Goal: Communication & Community: Answer question/provide support

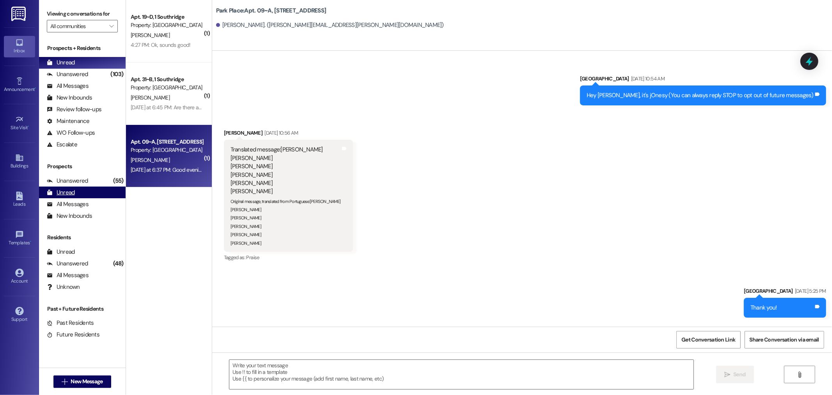
scroll to position [15496, 0]
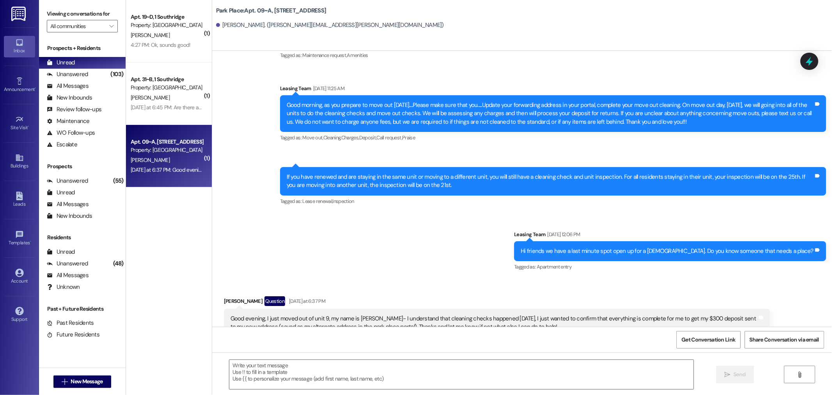
click at [167, 165] on div "[DATE] at 6:37 PM: Good evening, I just moved out of unit 9, my name is [PERSON…" at bounding box center [167, 170] width 74 height 10
drag, startPoint x: 201, startPoint y: 415, endPoint x: 215, endPoint y: 415, distance: 14.4
drag, startPoint x: 215, startPoint y: 415, endPoint x: 155, endPoint y: 287, distance: 141.4
click at [155, 287] on div "( 1 ) Apt. 19~D, 1 Southridge Property: Southridge S. Harding 4:27 PM: Ok, soun…" at bounding box center [169, 170] width 86 height 340
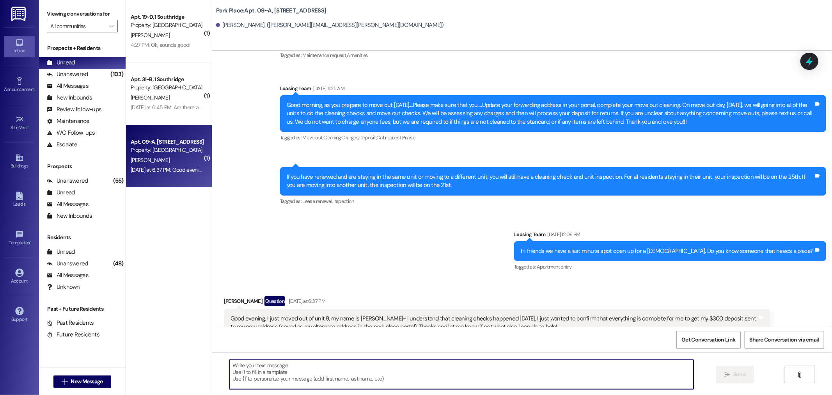
click at [229, 365] on textarea at bounding box center [461, 374] width 464 height 29
drag, startPoint x: 240, startPoint y: 373, endPoint x: 201, endPoint y: 352, distance: 44.5
click at [201, 352] on div "( 1 ) Apt. 19~D, 1 Southridge Property: Southridge S. Harding 4:27 PM: Ok, soun…" at bounding box center [479, 197] width 706 height 395
type textarea "Hi Ezra, Did you guys fill out a cleaning cc"
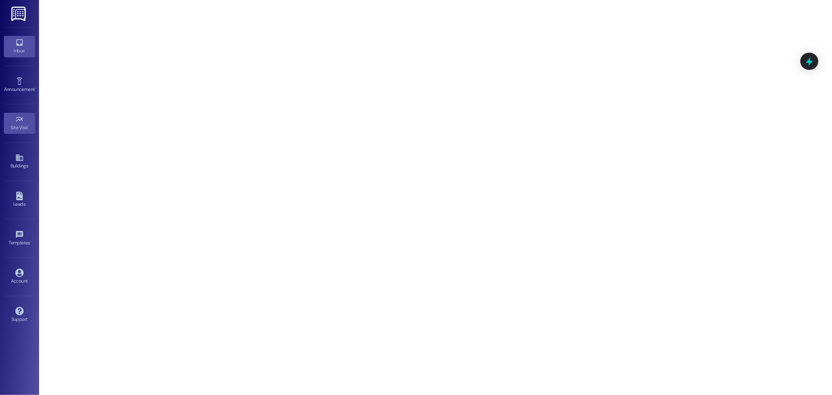
click at [14, 48] on div "Inbox" at bounding box center [19, 51] width 39 height 8
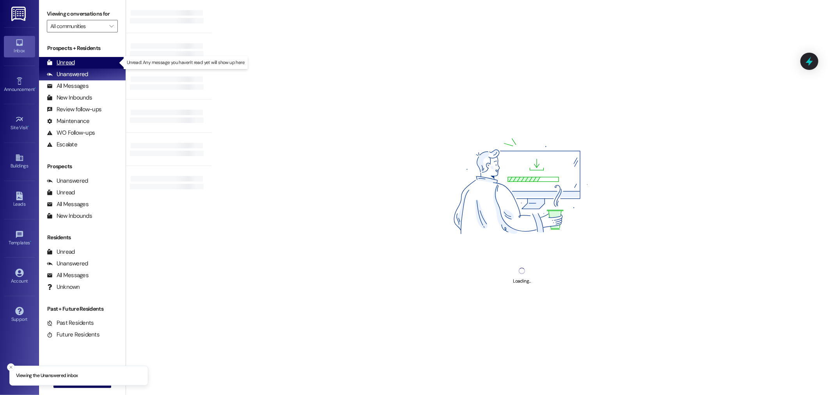
click at [60, 63] on div "Unread" at bounding box center [61, 63] width 28 height 8
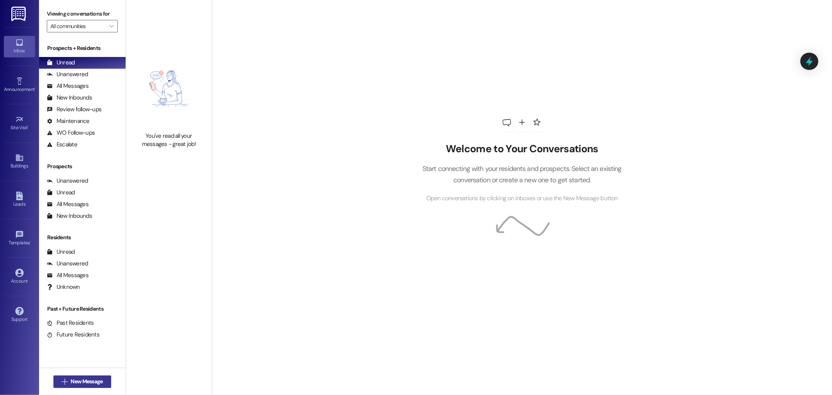
click at [72, 384] on span "New Message" at bounding box center [87, 381] width 32 height 8
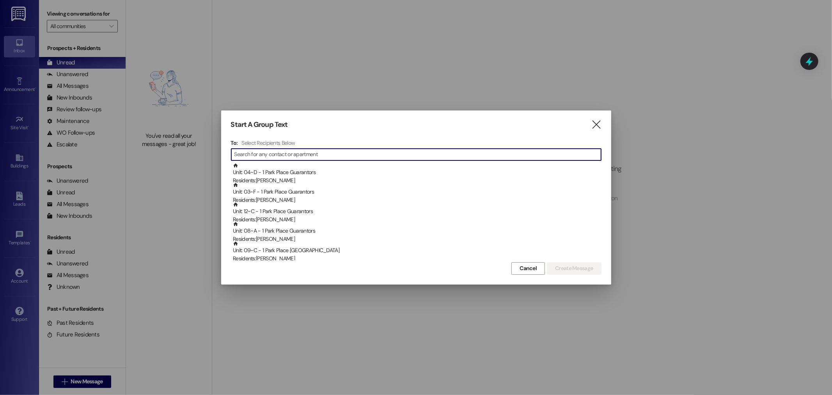
click at [240, 157] on input at bounding box center [418, 154] width 367 height 11
type input "H"
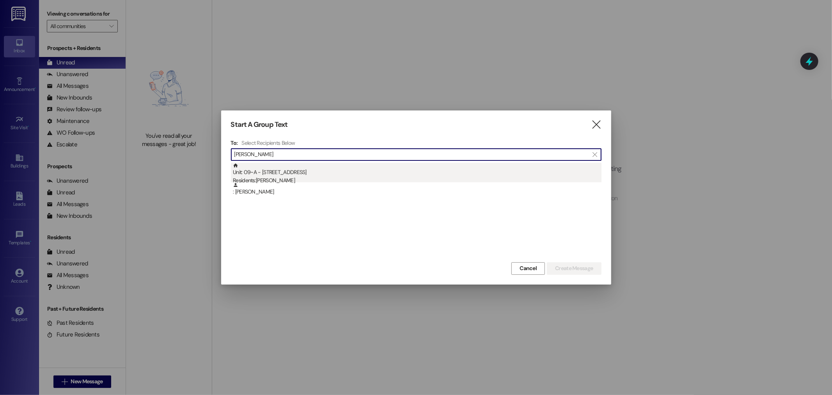
type input "[PERSON_NAME]"
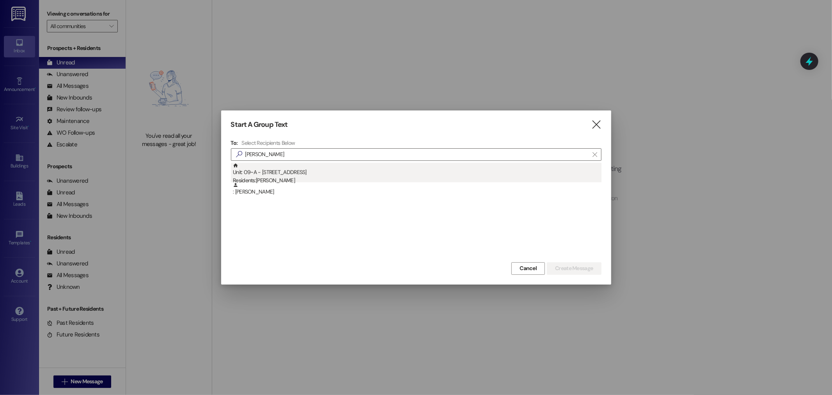
click at [283, 176] on div "Residents: [PERSON_NAME]" at bounding box center [417, 180] width 369 height 8
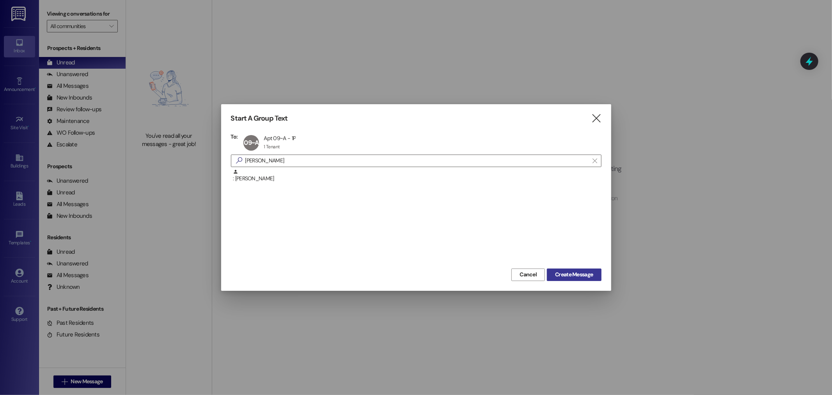
click at [576, 276] on span "Create Message" at bounding box center [574, 274] width 38 height 8
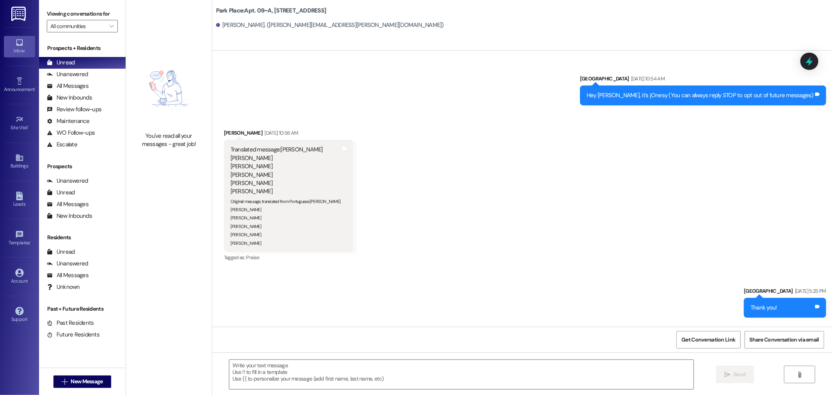
scroll to position [15496, 0]
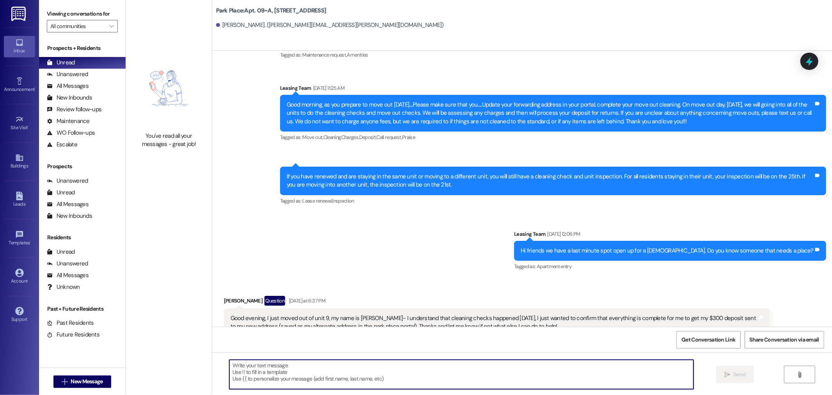
click at [248, 372] on textarea at bounding box center [461, 374] width 464 height 29
type textarea "Hi [PERSON_NAME], did you guys fill out cleaning packet?"
click at [743, 375] on span "Send" at bounding box center [740, 374] width 12 height 8
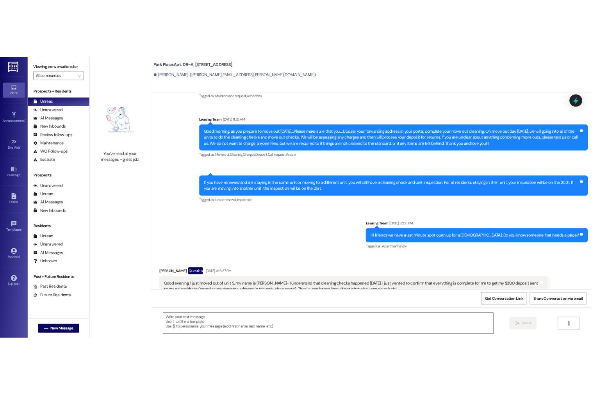
scroll to position [15496, 0]
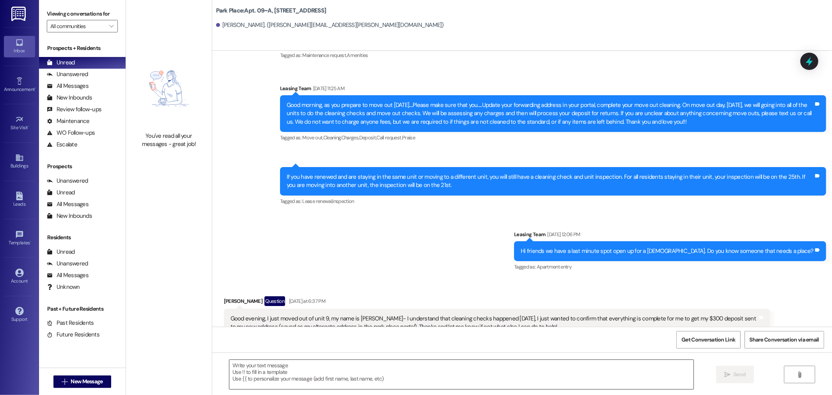
click at [240, 368] on textarea at bounding box center [461, 374] width 464 height 29
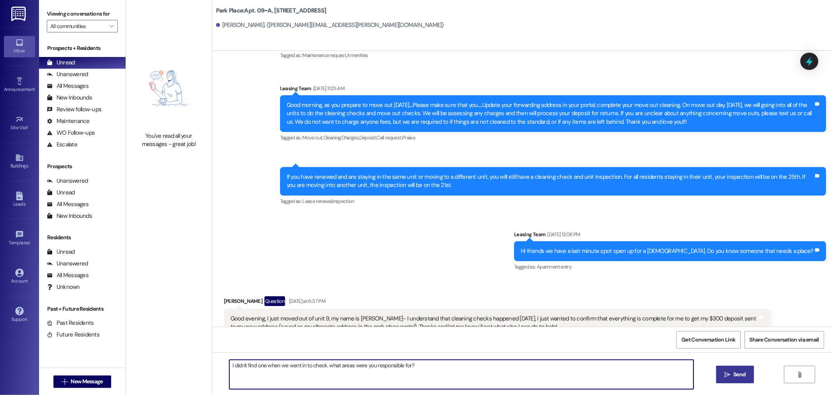
type textarea "I didn't find one when we went in to check. what areas were you responsible for?"
drag, startPoint x: 736, startPoint y: 377, endPoint x: 730, endPoint y: 377, distance: 6.3
click at [736, 377] on span "Send" at bounding box center [740, 374] width 12 height 8
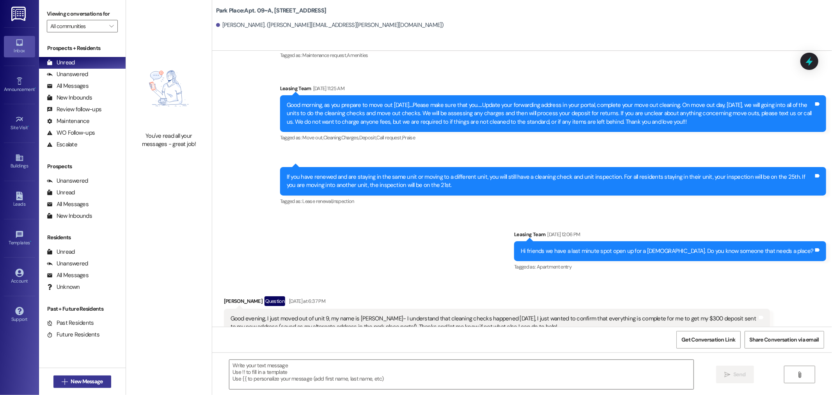
click at [64, 382] on icon "" at bounding box center [65, 382] width 6 height 6
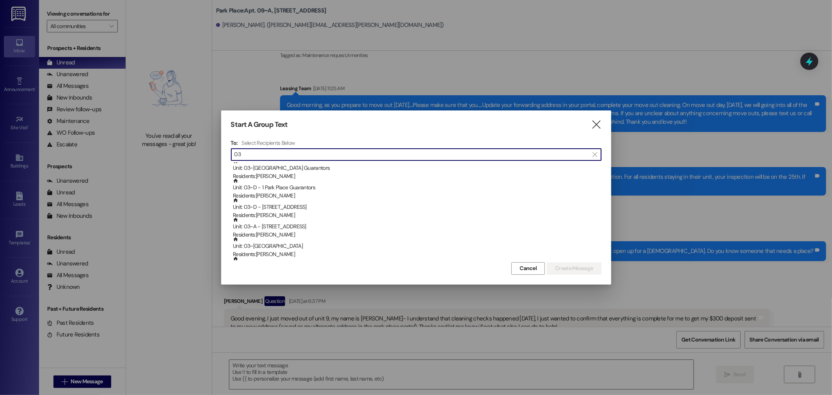
scroll to position [0, 0]
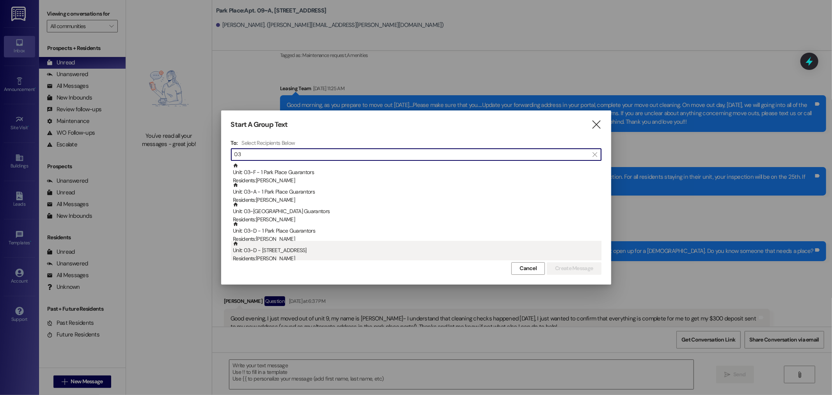
type input "03"
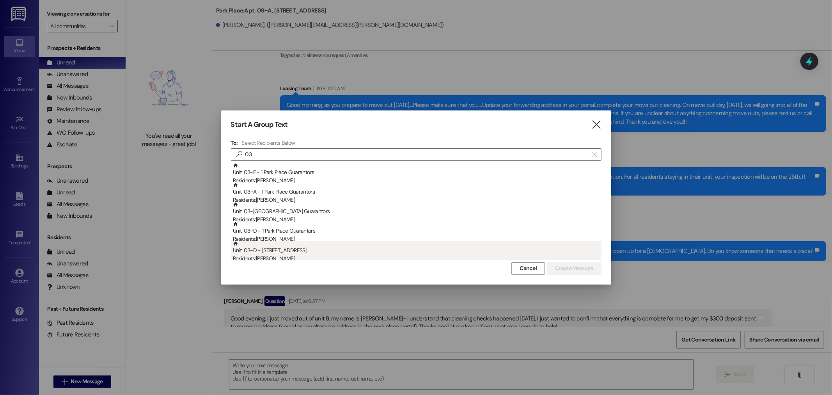
click at [269, 256] on div "Residents: [PERSON_NAME]" at bounding box center [417, 258] width 369 height 8
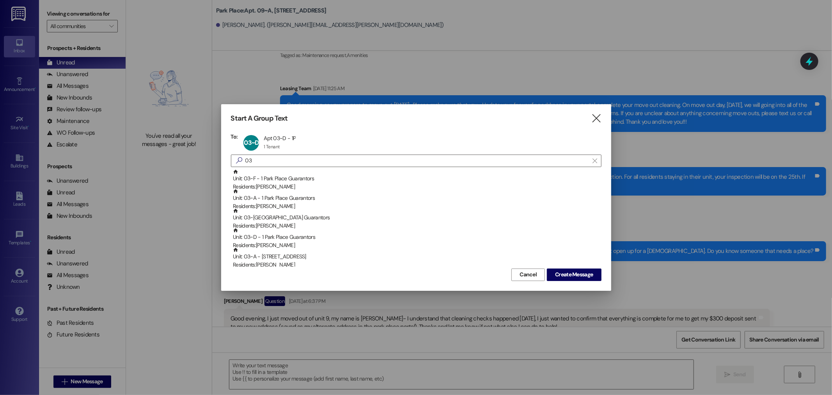
scroll to position [43, 0]
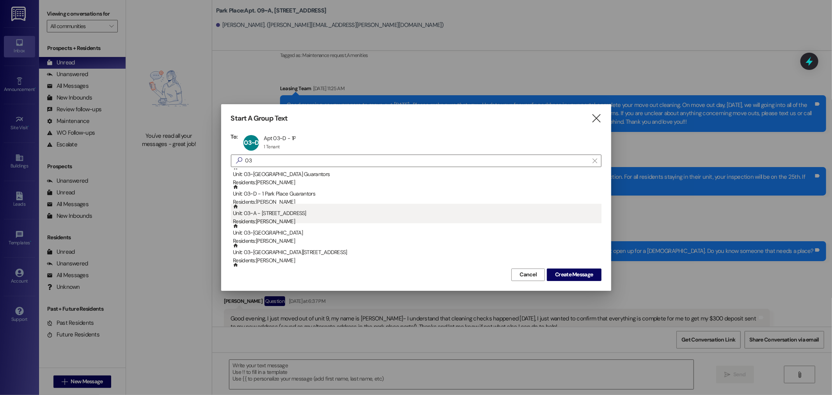
click at [274, 217] on div "Residents: [PERSON_NAME]" at bounding box center [417, 221] width 369 height 8
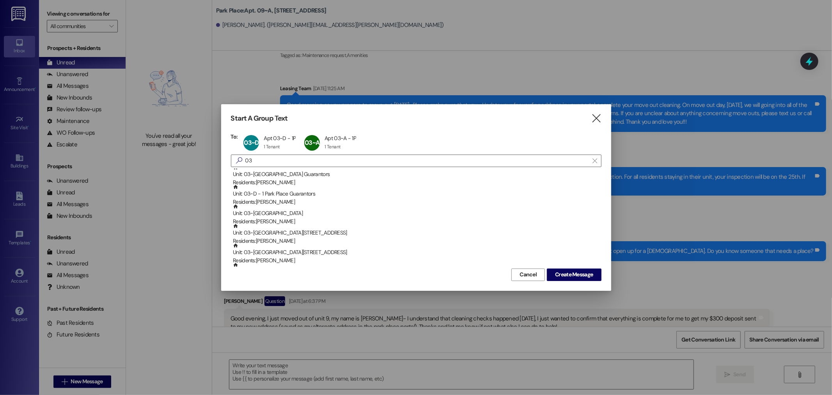
click at [274, 217] on div "Residents: [PERSON_NAME]" at bounding box center [417, 221] width 369 height 8
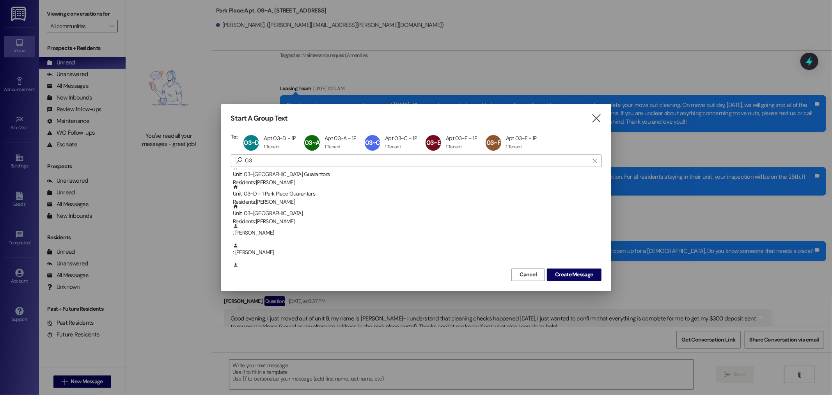
click at [274, 217] on div "Residents: [PERSON_NAME]" at bounding box center [417, 221] width 369 height 8
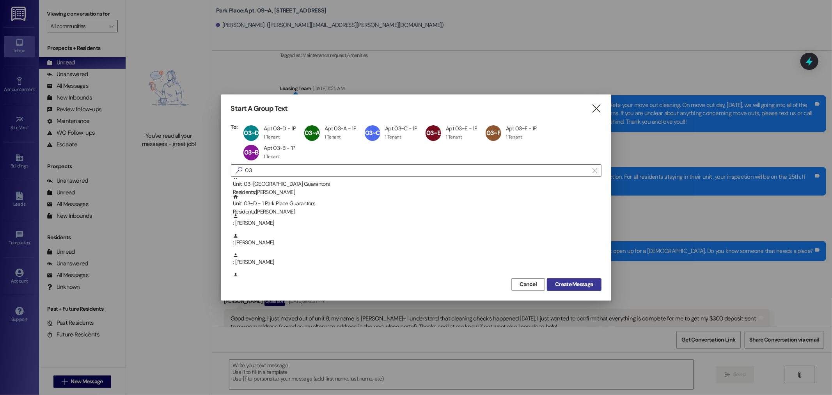
click at [571, 283] on span "Create Message" at bounding box center [574, 284] width 38 height 8
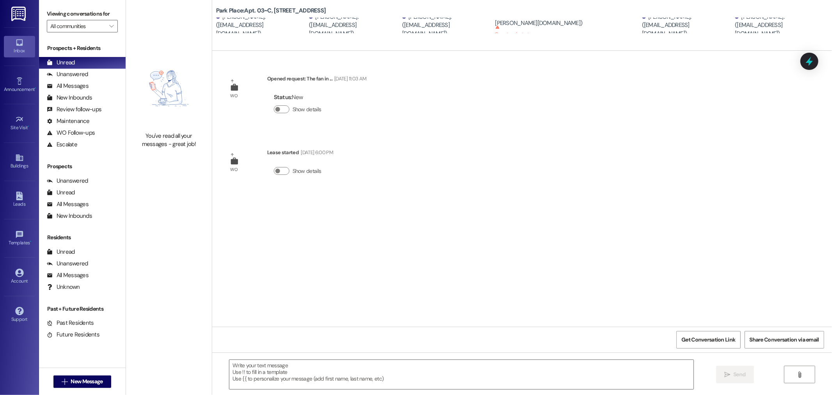
scroll to position [0, 0]
click at [548, 30] on div "Cannot receive text messages This person has opted out of receiving texts and w…" at bounding box center [522, 33] width 52 height 13
click at [71, 381] on span "New Message" at bounding box center [87, 381] width 32 height 8
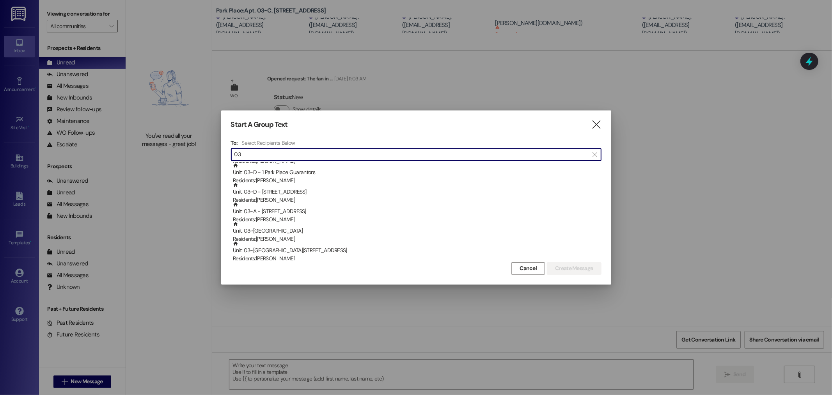
scroll to position [43, 0]
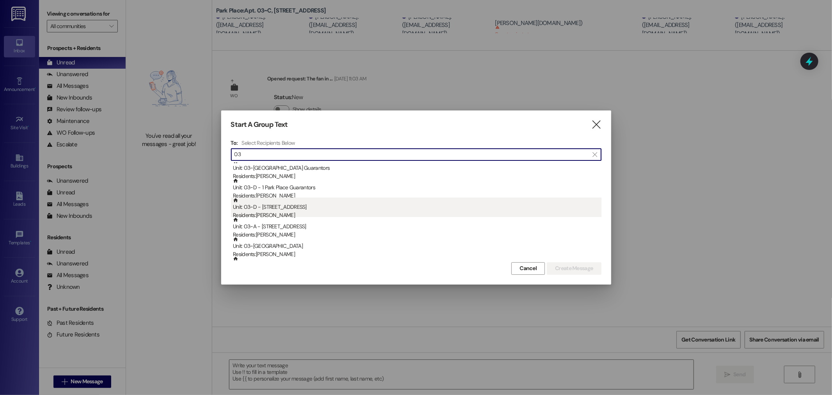
type input "03"
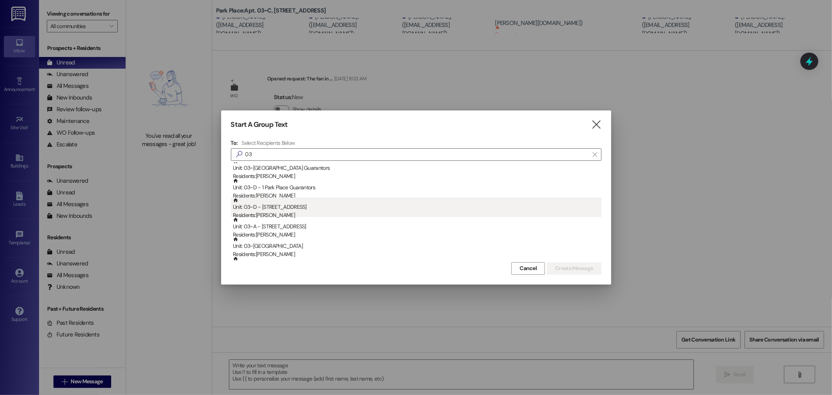
click at [270, 211] on div "Residents: [PERSON_NAME]" at bounding box center [417, 215] width 369 height 8
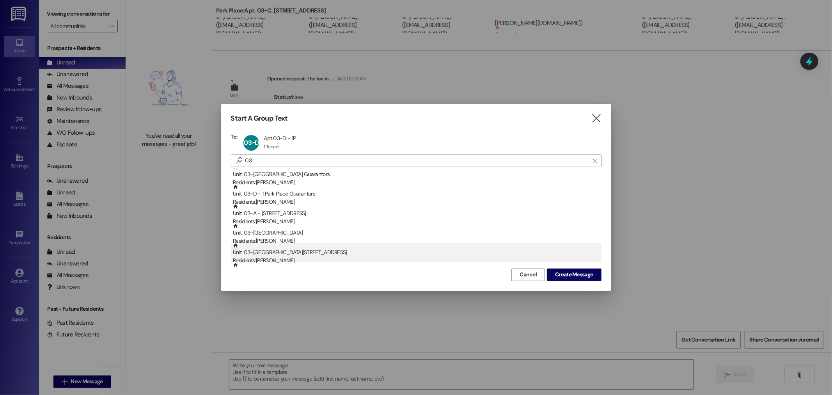
click at [272, 243] on div "Unit: 03~E - 1 Park Place Residents: [PERSON_NAME]" at bounding box center [417, 254] width 369 height 22
click at [272, 244] on div "Unit: 03~F - 1 Park Place Residents: [PERSON_NAME]" at bounding box center [417, 254] width 369 height 22
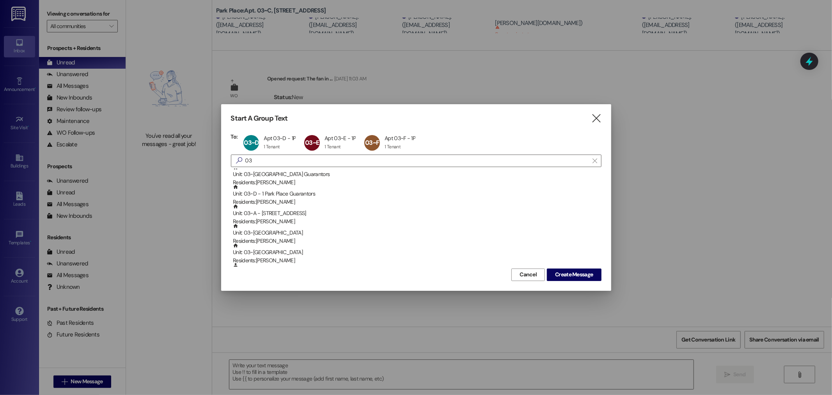
click at [272, 244] on div "Unit: 03~B - 1 Park Place Residents: [PERSON_NAME]" at bounding box center [417, 254] width 369 height 22
click at [272, 244] on div ": [PERSON_NAME]" at bounding box center [417, 250] width 369 height 14
click at [511, 142] on div "NJ [PERSON_NAME] [PERSON_NAME] click to remove" at bounding box center [516, 143] width 68 height 20
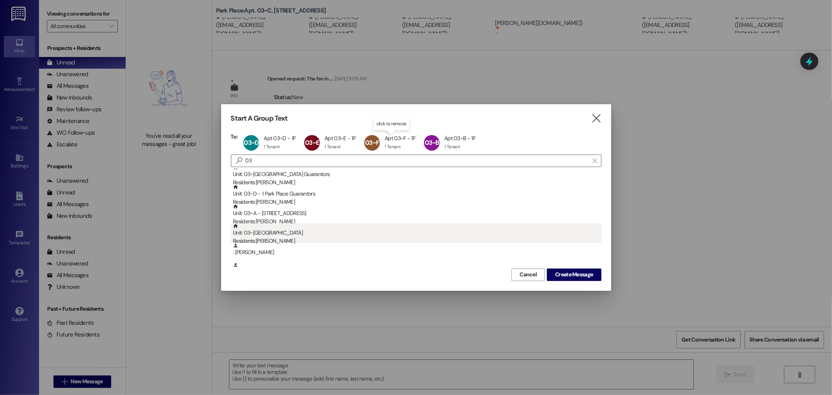
click at [283, 238] on div "Residents: [PERSON_NAME]" at bounding box center [417, 241] width 369 height 8
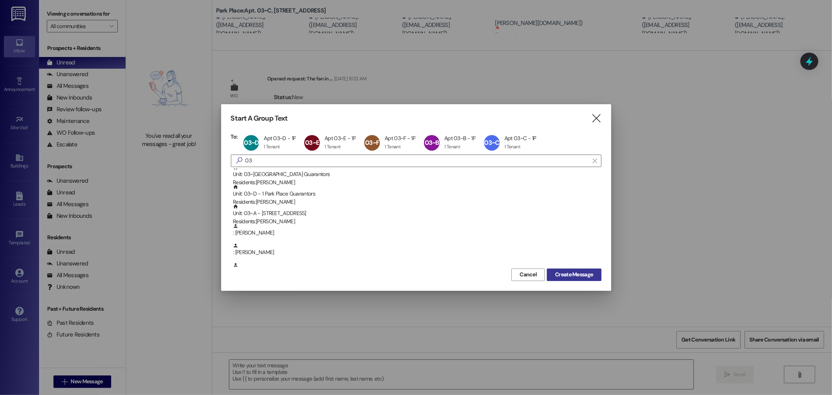
click at [578, 271] on span "Create Message" at bounding box center [574, 274] width 38 height 8
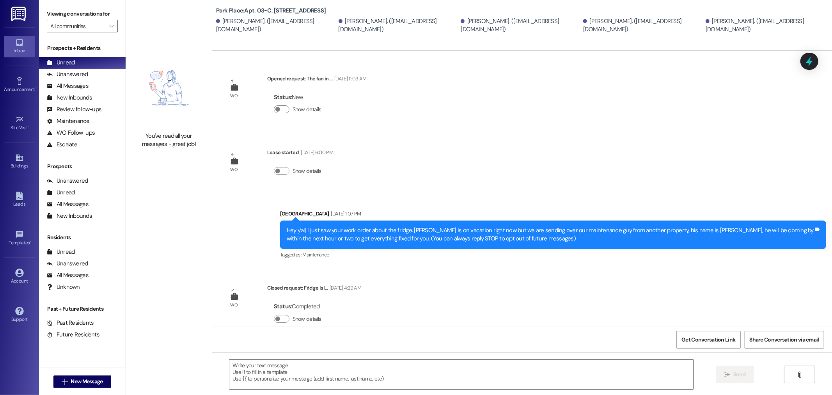
click at [236, 372] on textarea at bounding box center [461, 374] width 464 height 29
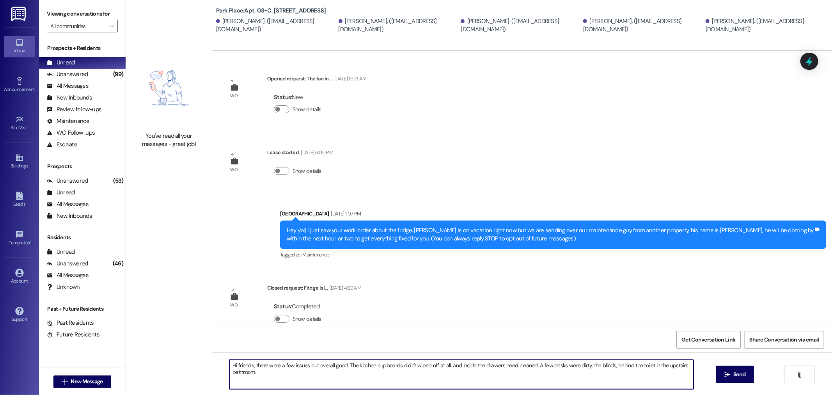
click at [409, 365] on textarea "Hi friends, there were a few issues but overall good. The kitchen cupboards did…" at bounding box center [461, 374] width 464 height 29
drag, startPoint x: 459, startPoint y: 365, endPoint x: 438, endPoint y: 364, distance: 20.7
click at [438, 364] on textarea "Hi friends, there were a few issues but overall good. The kitchen cupboards did…" at bounding box center [461, 374] width 464 height 29
click at [259, 370] on textarea "Hi friends, there were a few issues but overall good. The kitchen cupboards did…" at bounding box center [461, 374] width 464 height 29
drag, startPoint x: 280, startPoint y: 379, endPoint x: 266, endPoint y: 377, distance: 14.1
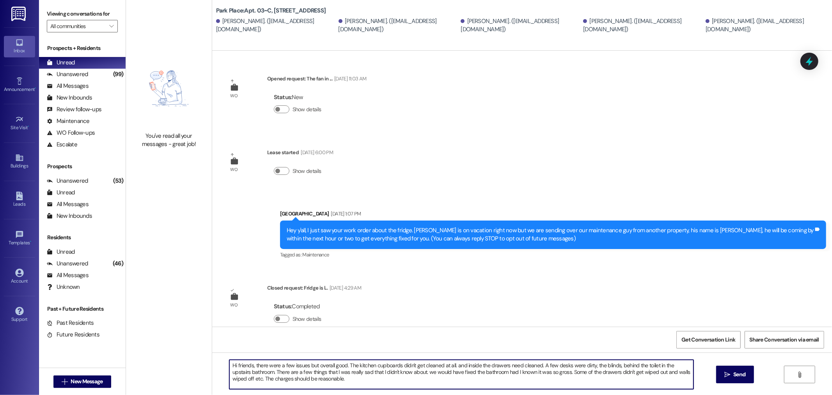
click at [266, 377] on textarea "Hi friends, there were a few issues but overall good. The kitchen cupboards did…" at bounding box center [461, 374] width 464 height 29
click at [322, 381] on textarea "Hi friends, there were a few issues but overall good. The kitchen cupboards did…" at bounding box center [461, 374] width 464 height 29
type textarea "Hi friends, there were a few issues but overall good. The kitchen cupboards did…"
click at [740, 374] on span "Send" at bounding box center [740, 374] width 12 height 8
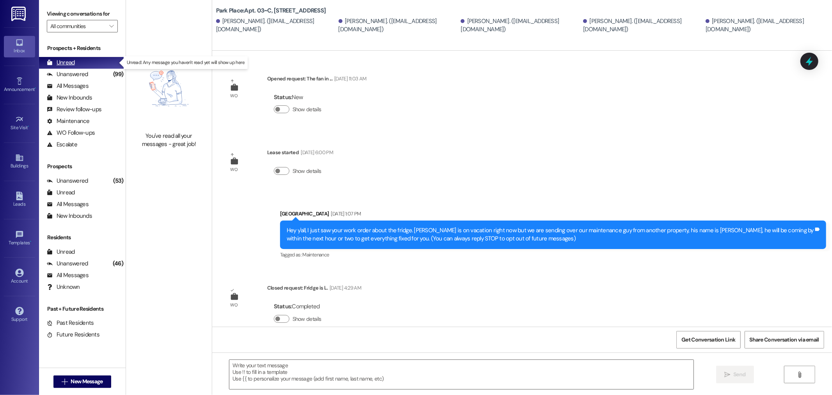
click at [64, 61] on div "Unread" at bounding box center [61, 63] width 28 height 8
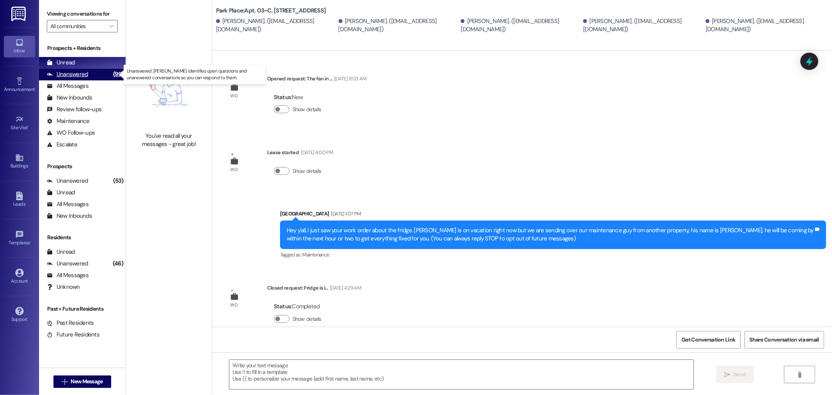
click at [65, 70] on div "Unanswered" at bounding box center [67, 74] width 41 height 8
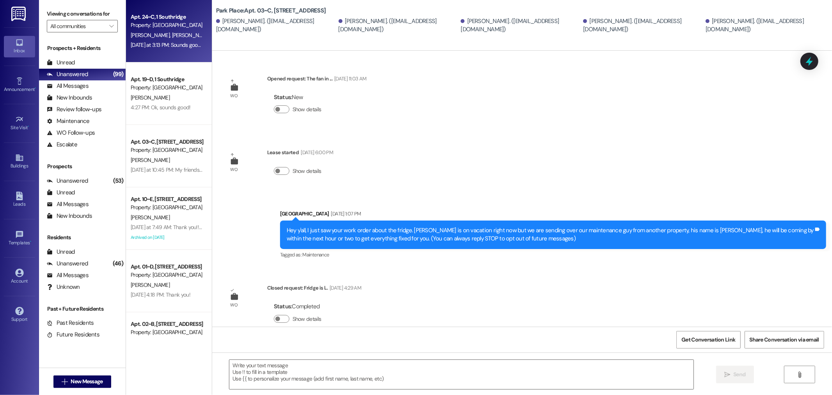
click at [173, 16] on div "Apt. 24~C, 1 Southridge" at bounding box center [167, 17] width 72 height 8
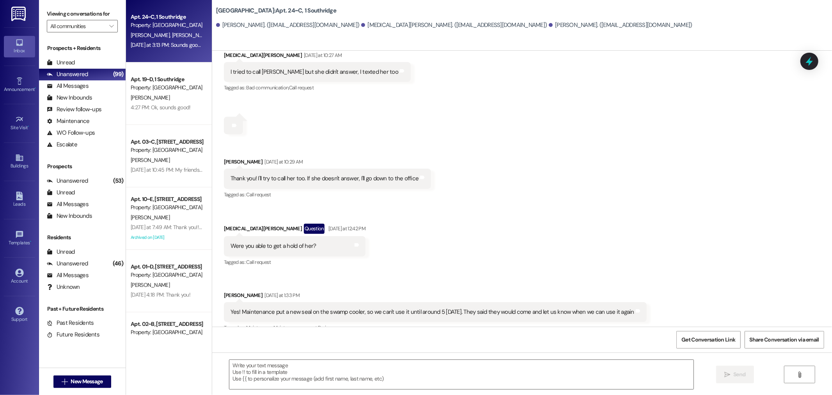
scroll to position [6045, 0]
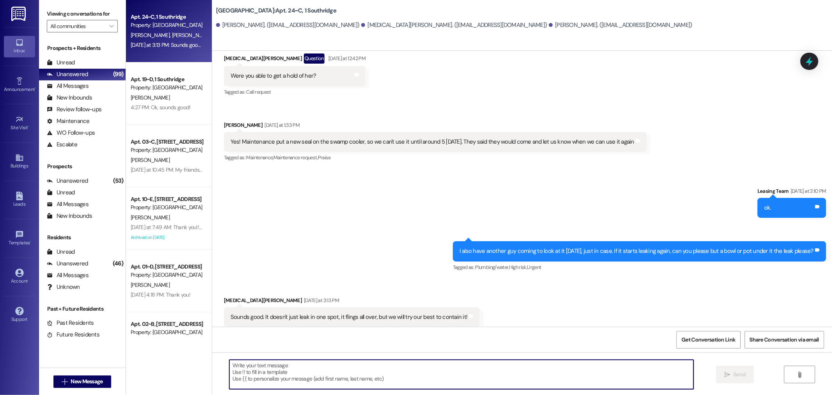
click at [244, 370] on textarea at bounding box center [461, 374] width 464 height 29
type textarea "Is it better now?"
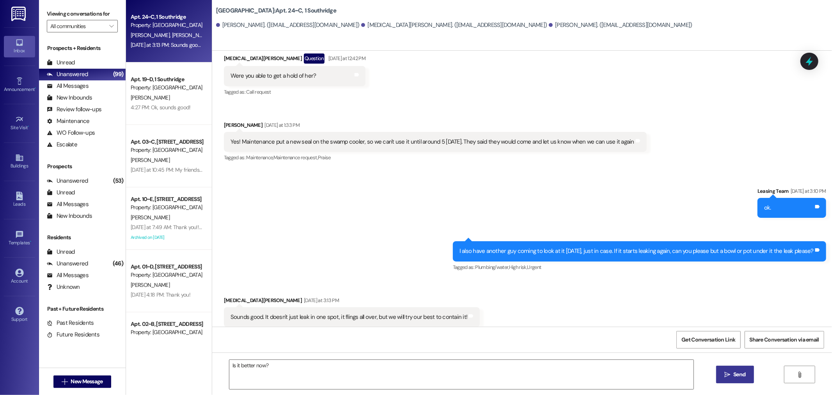
click at [737, 376] on span "Send" at bounding box center [740, 374] width 12 height 8
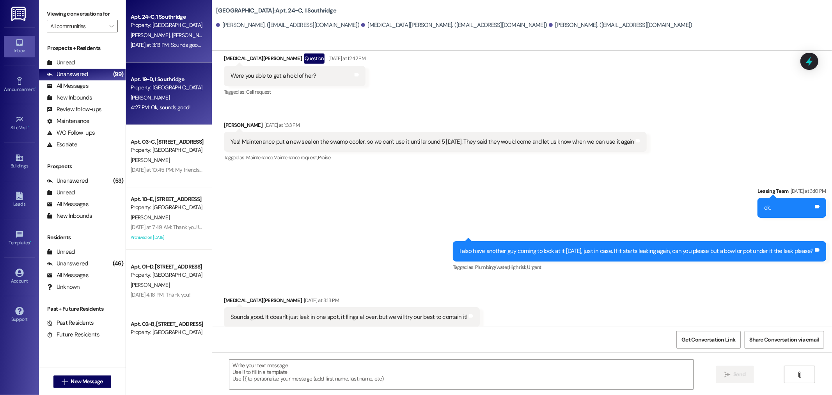
click at [151, 97] on div "[PERSON_NAME]" at bounding box center [167, 98] width 74 height 10
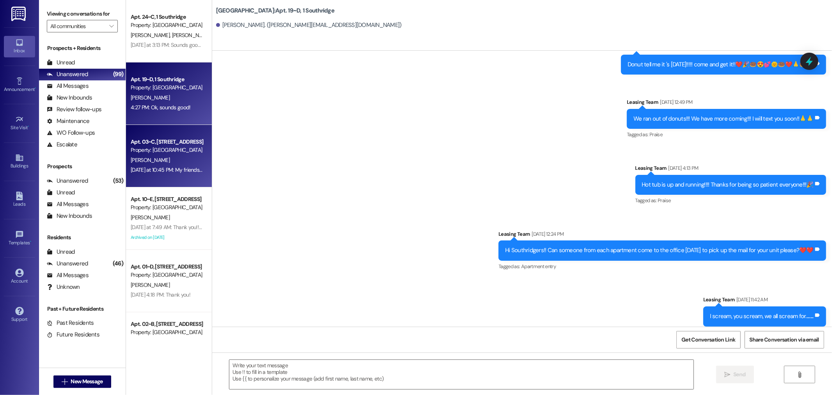
scroll to position [12574, 0]
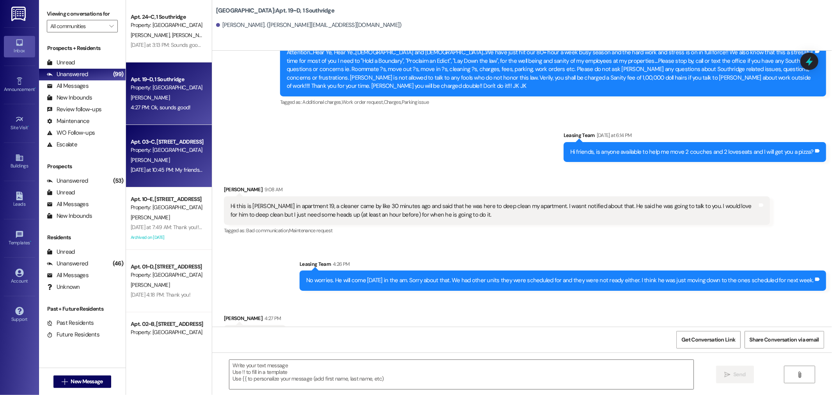
click at [161, 150] on div "Property: [GEOGRAPHIC_DATA]" at bounding box center [167, 150] width 72 height 8
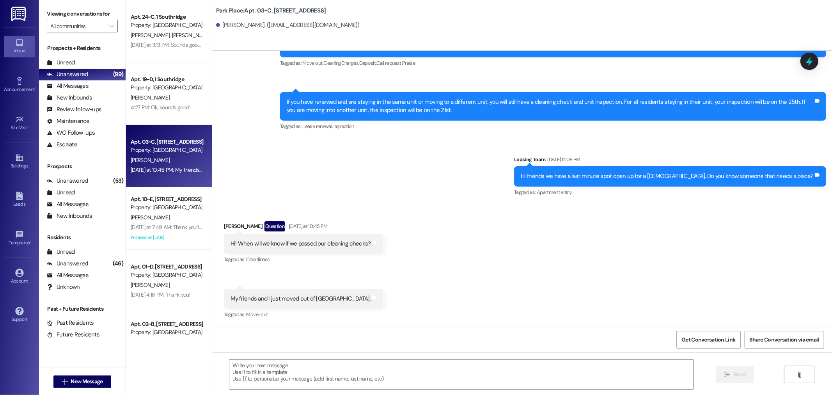
scroll to position [10458, 0]
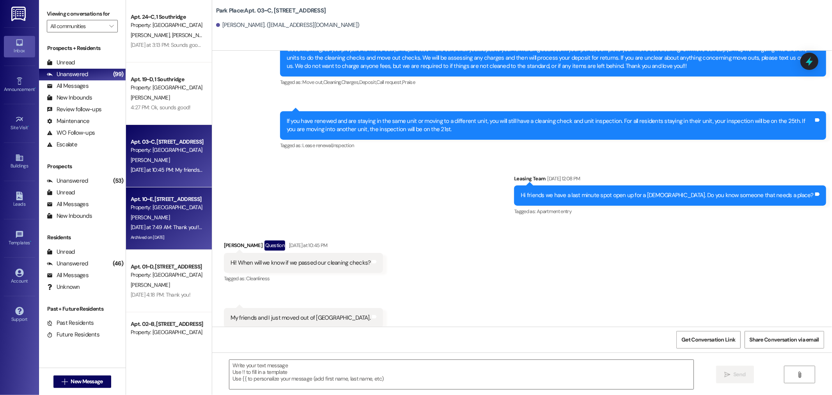
click at [159, 212] on div "Property: [GEOGRAPHIC_DATA]" at bounding box center [167, 207] width 72 height 8
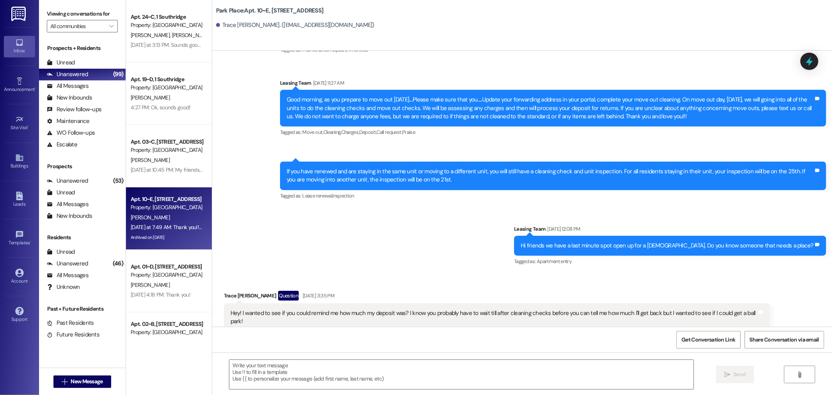
scroll to position [37594, 0]
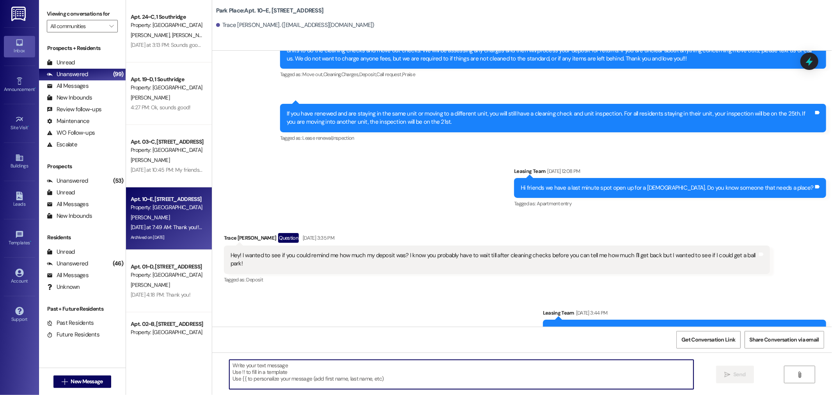
click at [260, 376] on textarea at bounding box center [461, 374] width 464 height 29
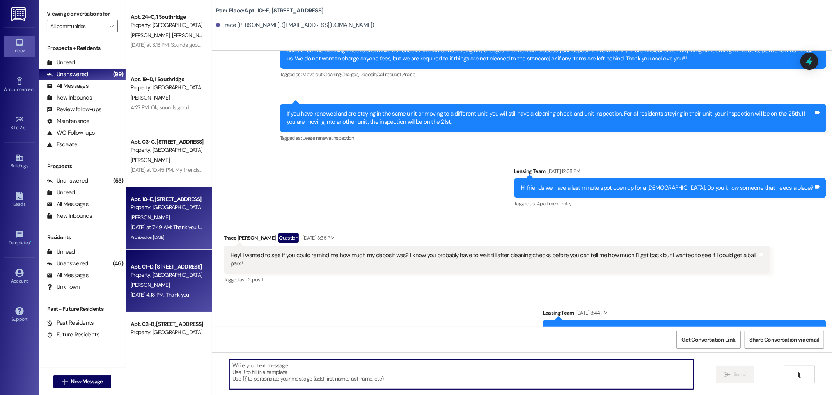
click at [144, 278] on div "Property: [GEOGRAPHIC_DATA]" at bounding box center [167, 275] width 72 height 8
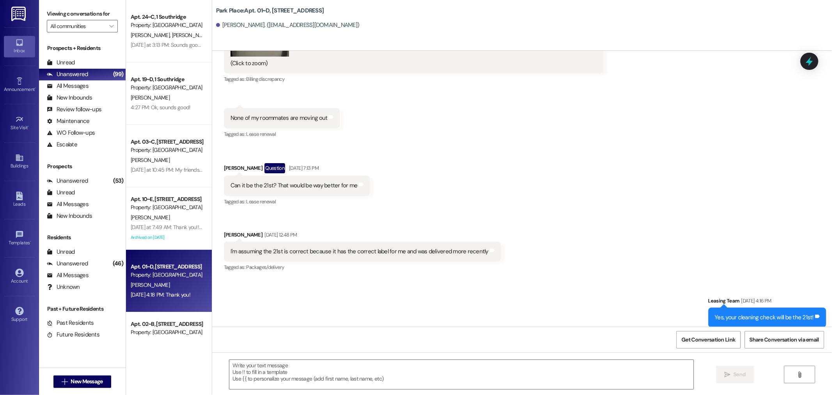
scroll to position [2945, 0]
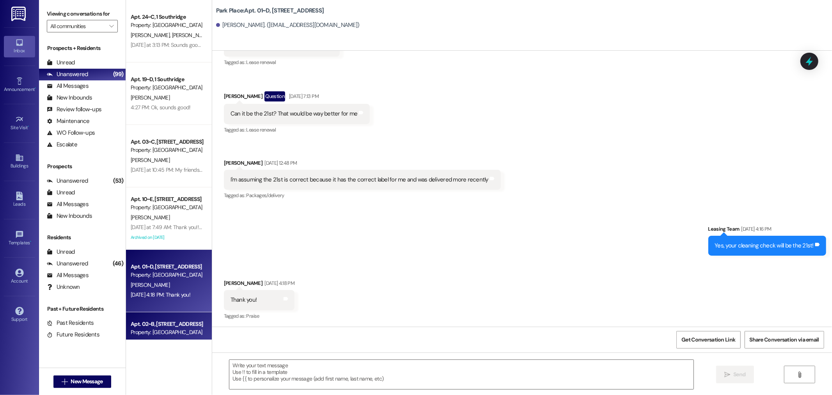
click at [151, 333] on div "Property: [GEOGRAPHIC_DATA]" at bounding box center [167, 332] width 72 height 8
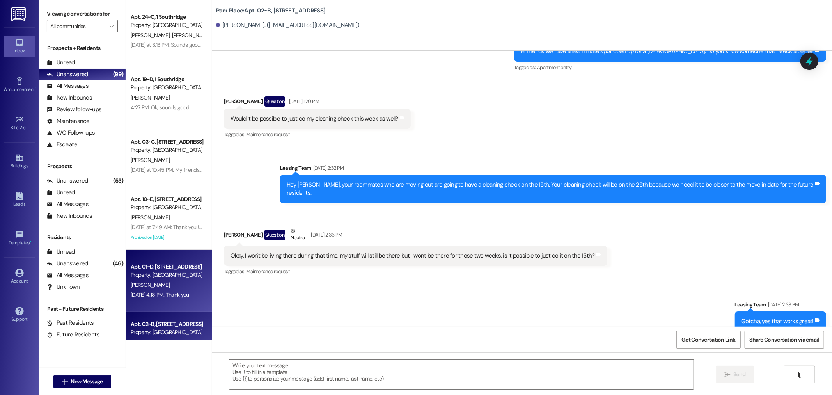
scroll to position [173, 0]
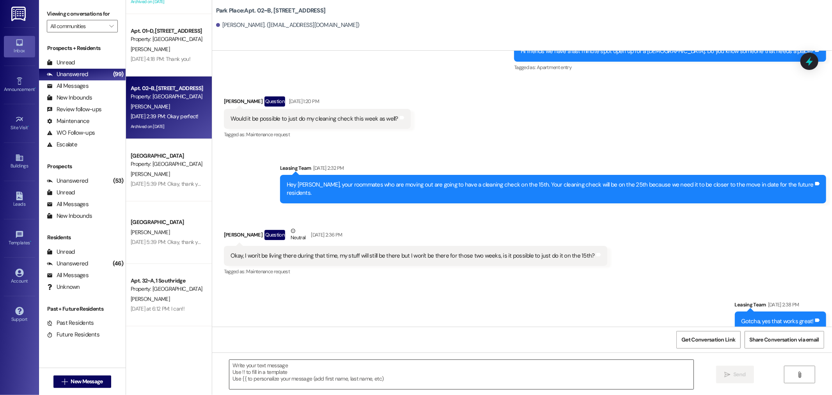
click at [252, 368] on textarea at bounding box center [461, 374] width 464 height 29
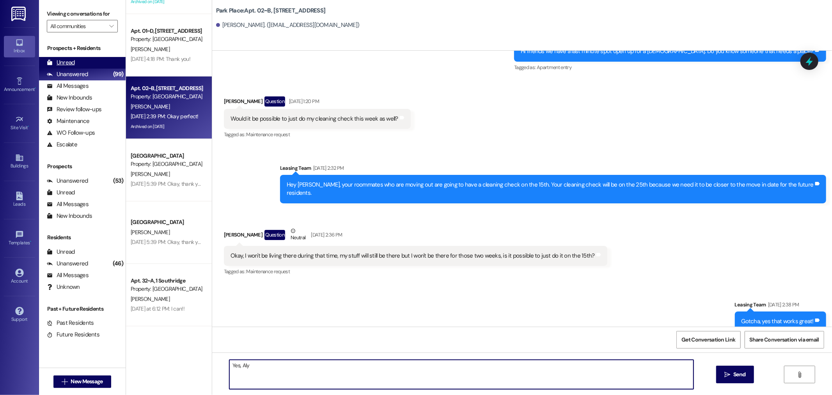
type textarea "Yes, Aly"
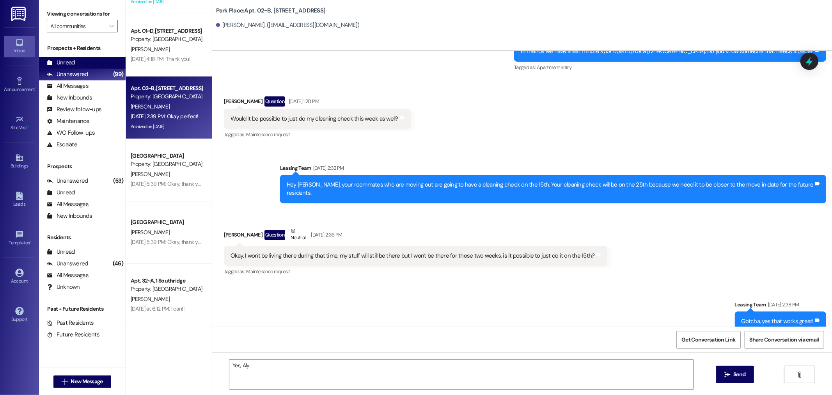
click at [70, 60] on div "Unread" at bounding box center [61, 63] width 28 height 8
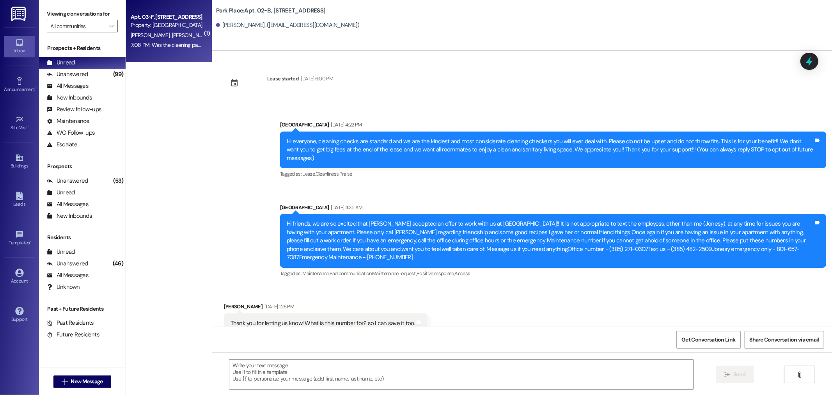
click at [172, 34] on span "[PERSON_NAME]" at bounding box center [192, 35] width 41 height 7
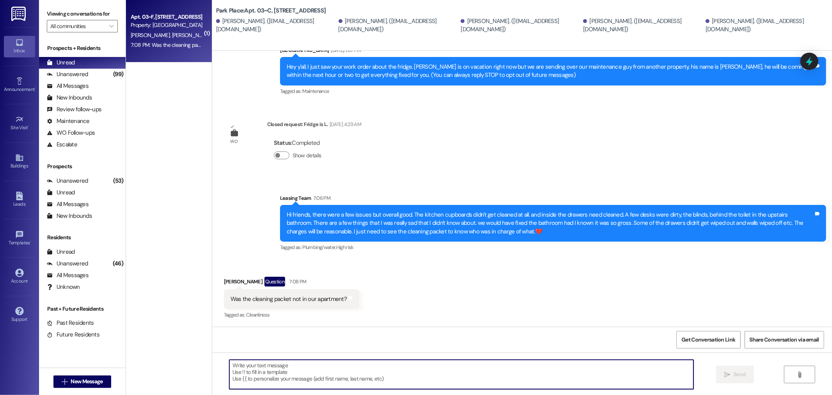
scroll to position [163, 0]
click at [257, 369] on textarea at bounding box center [461, 374] width 464 height 29
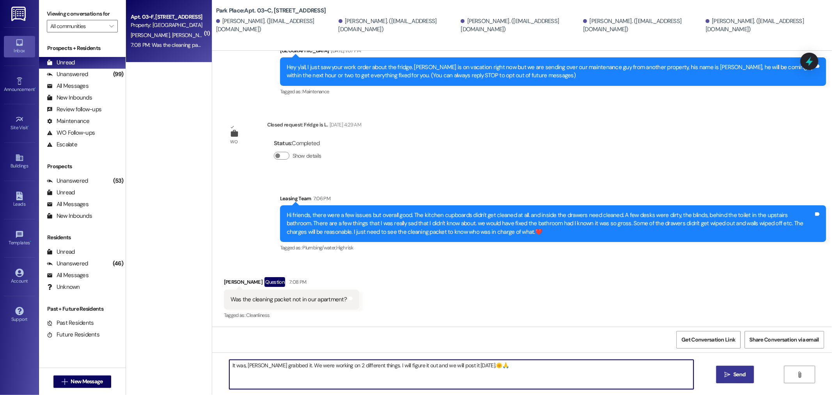
type textarea "It was, [PERSON_NAME] grabbed it. We were working on 2 different things. I will…"
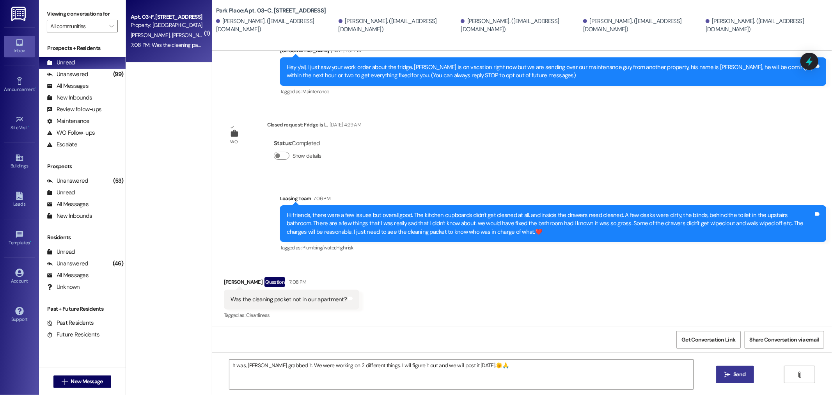
click at [737, 374] on span "Send" at bounding box center [740, 374] width 12 height 8
